Goal: Navigation & Orientation: Find specific page/section

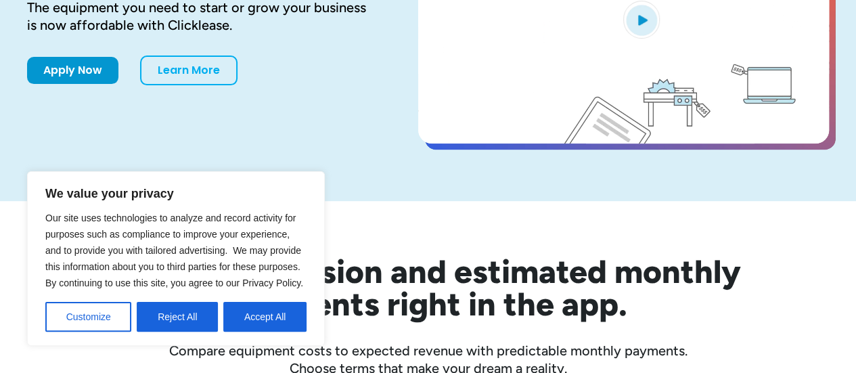
scroll to position [271, 0]
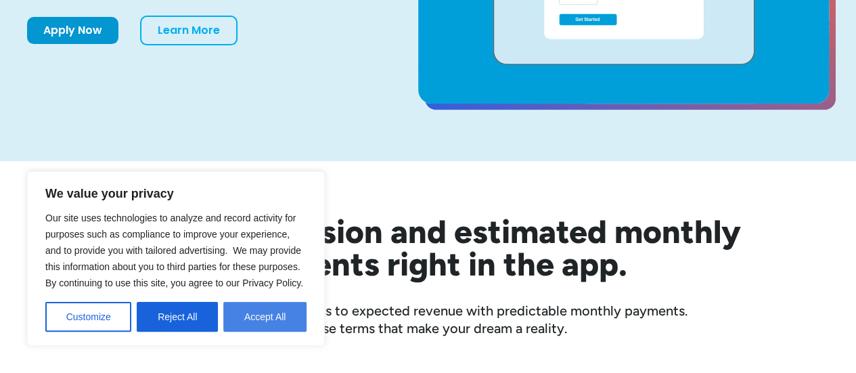
click at [265, 321] on button "Accept All" at bounding box center [264, 317] width 83 height 30
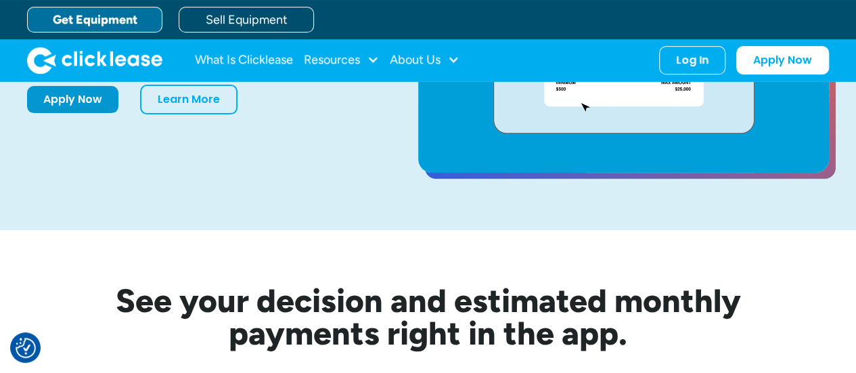
scroll to position [0, 0]
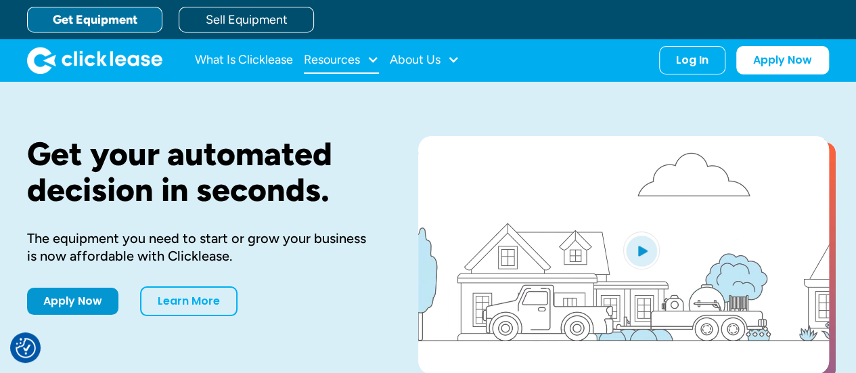
click at [364, 58] on div "Resources" at bounding box center [341, 60] width 75 height 27
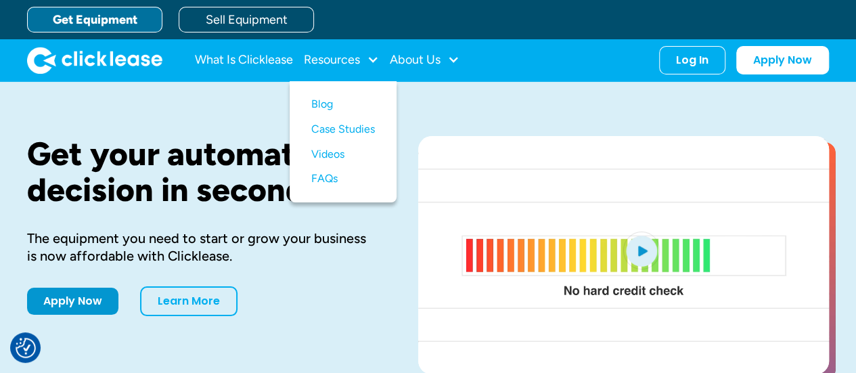
click at [119, 14] on link "Get Equipment" at bounding box center [94, 20] width 135 height 26
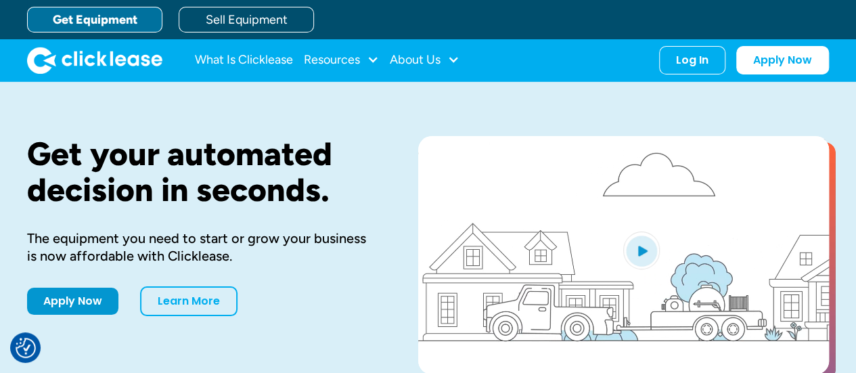
click at [95, 22] on link "Get Equipment" at bounding box center [94, 20] width 135 height 26
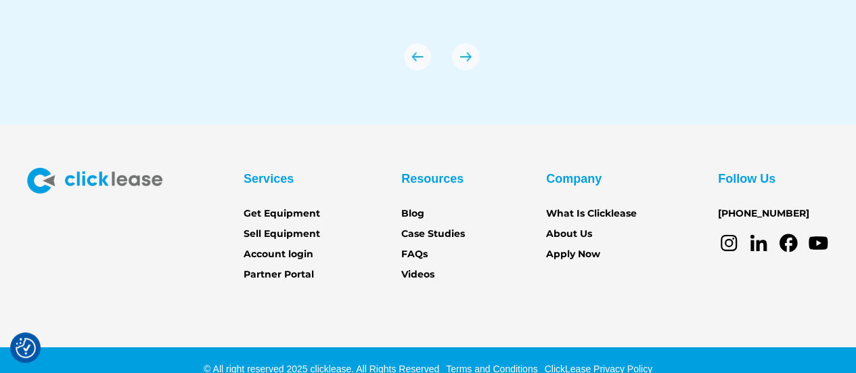
scroll to position [4809, 0]
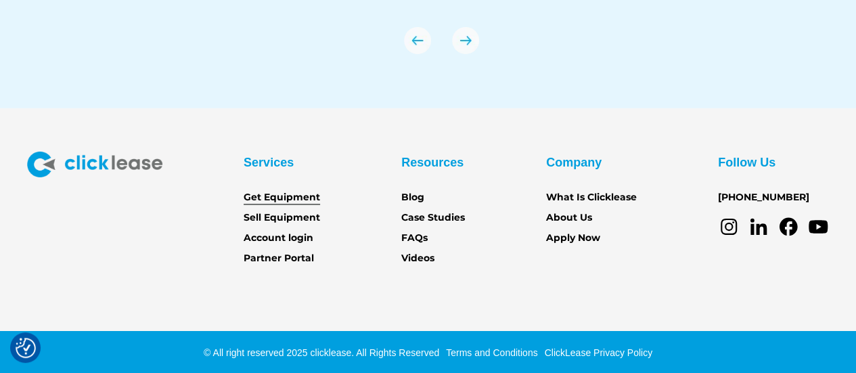
click at [283, 196] on link "Get Equipment" at bounding box center [282, 197] width 76 height 15
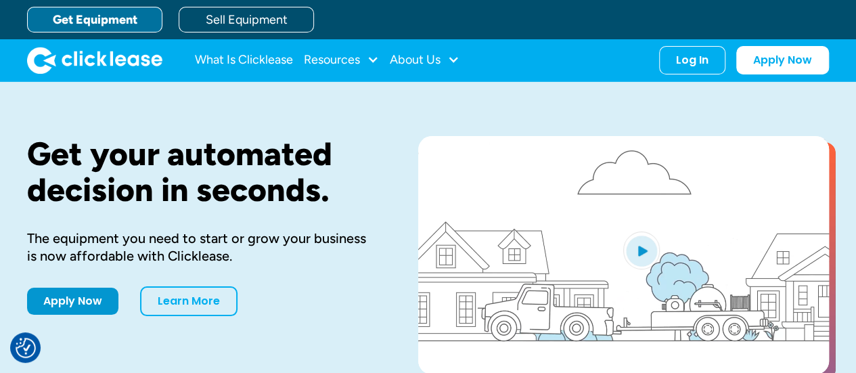
click at [281, 33] on div "Get Equipment Sell Equipment" at bounding box center [441, 19] width 829 height 39
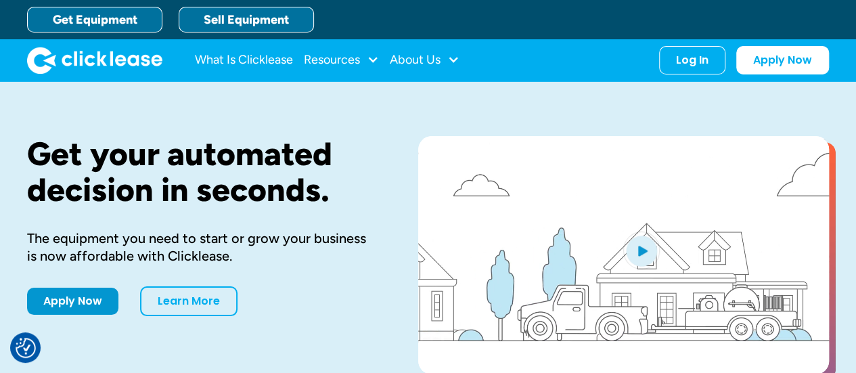
click at [275, 26] on link "Sell Equipment" at bounding box center [246, 20] width 135 height 26
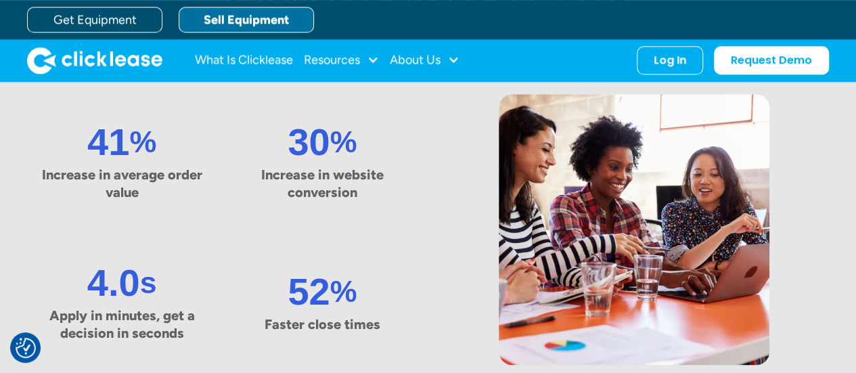
scroll to position [677, 0]
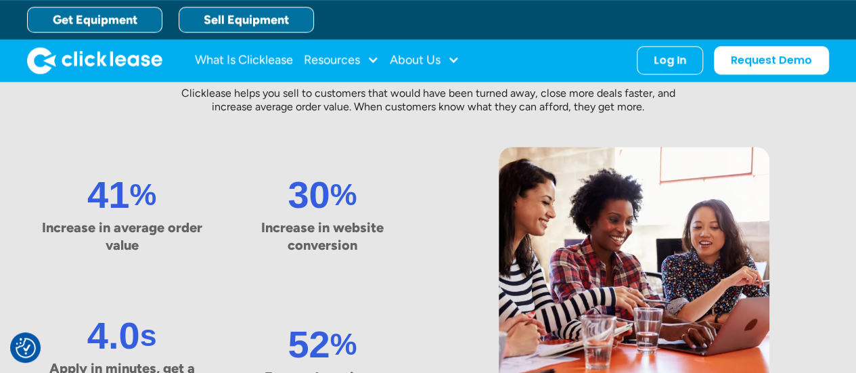
click at [94, 14] on link "Get Equipment" at bounding box center [94, 20] width 135 height 26
